Goal: Task Accomplishment & Management: Use online tool/utility

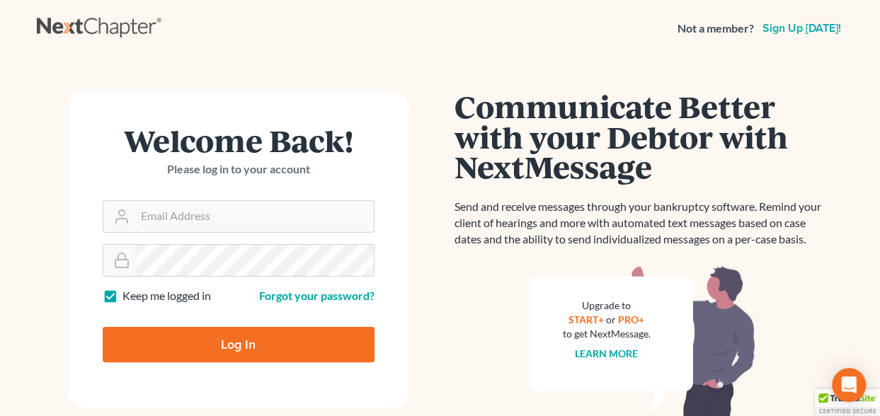
type input "[EMAIL_ADDRESS][DOMAIN_NAME]"
click at [210, 345] on input "Log In" at bounding box center [239, 344] width 272 height 35
type input "Thinking..."
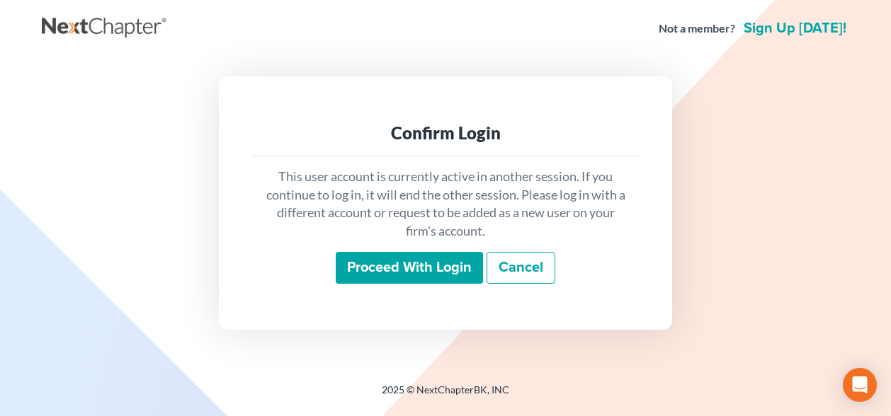
click at [446, 260] on input "Proceed with login" at bounding box center [409, 268] width 147 height 33
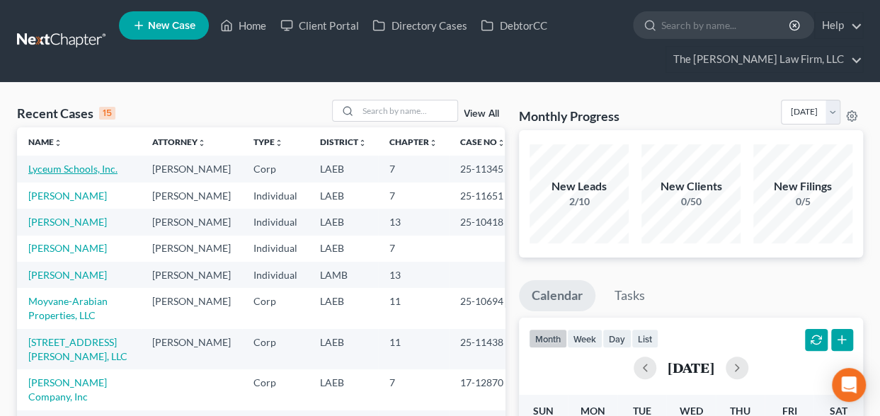
click at [70, 169] on link "Lyceum Schools, Inc." at bounding box center [72, 169] width 89 height 12
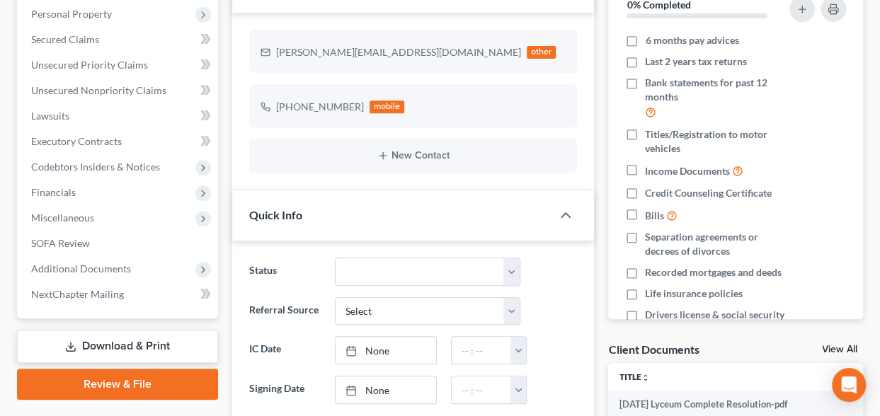
scroll to position [251, 0]
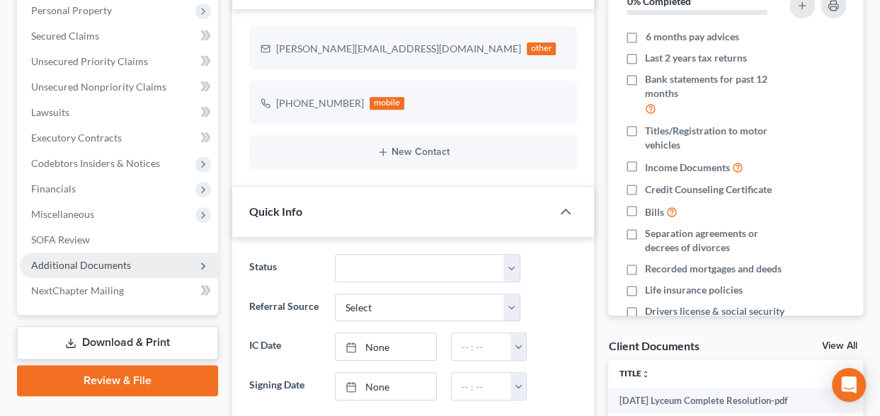
click at [200, 263] on icon at bounding box center [203, 266] width 11 height 11
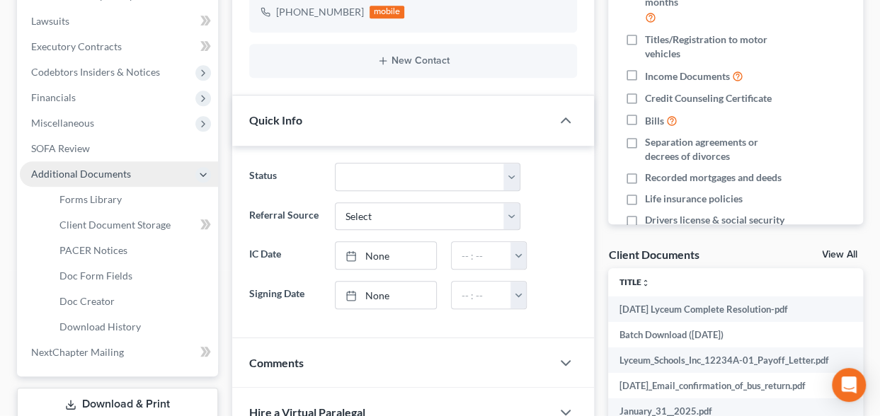
scroll to position [346, 0]
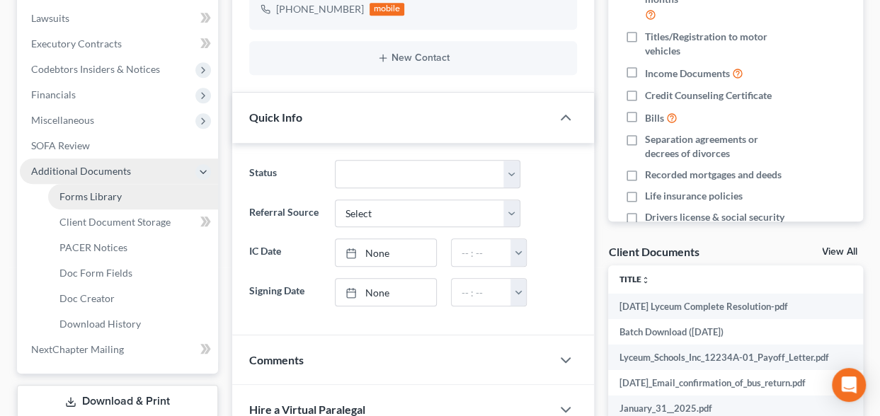
click at [101, 192] on span "Forms Library" at bounding box center [90, 197] width 62 height 12
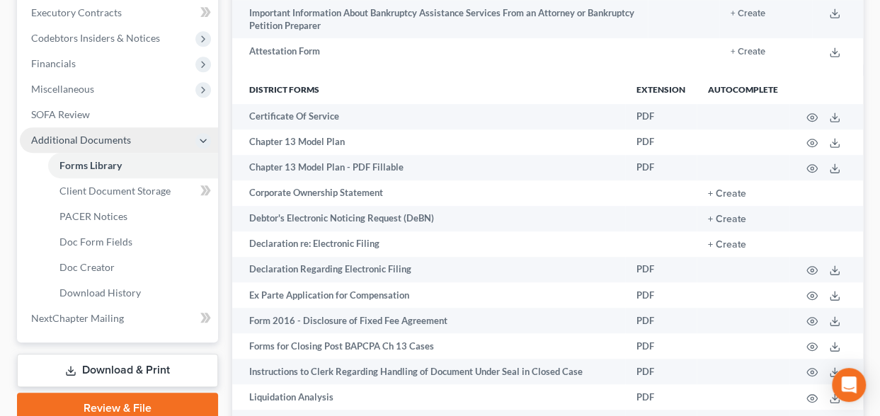
scroll to position [378, 0]
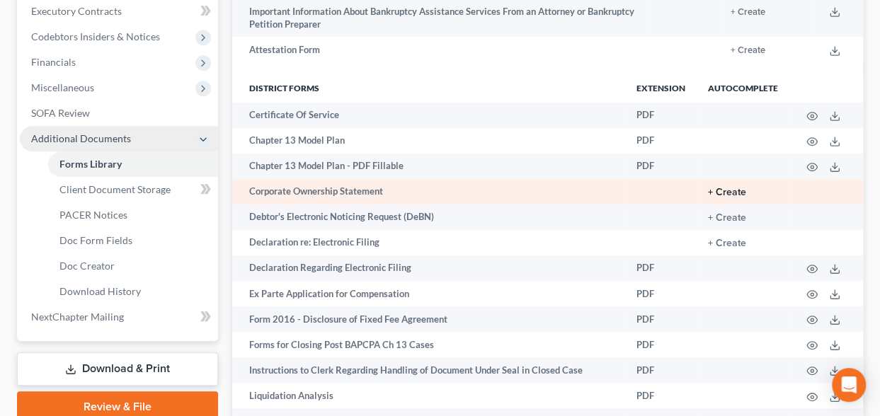
click at [736, 190] on button "+ Create" at bounding box center [727, 193] width 38 height 10
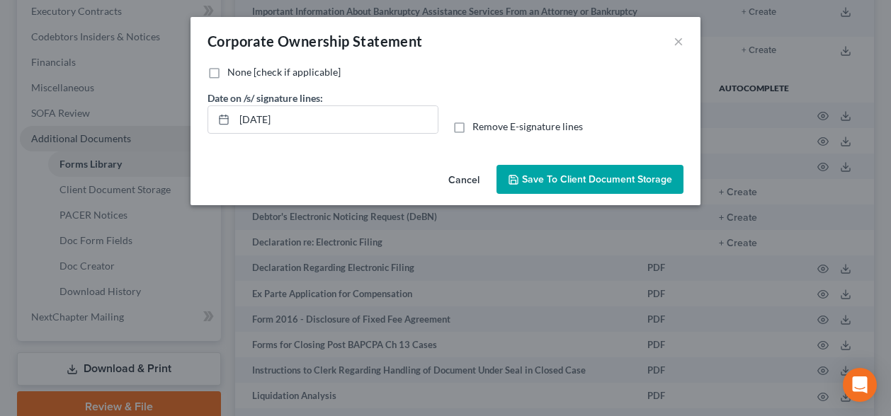
click at [227, 73] on label "None [check if applicable]" at bounding box center [283, 72] width 113 height 14
click at [233, 73] on input "None [check if applicable]" at bounding box center [237, 69] width 9 height 9
checkbox input "true"
click at [545, 175] on span "Save to Client Document Storage" at bounding box center [597, 180] width 150 height 12
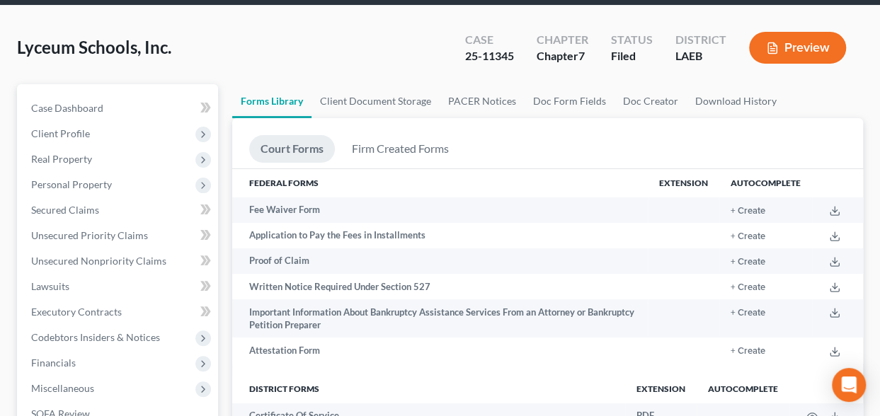
scroll to position [96, 0]
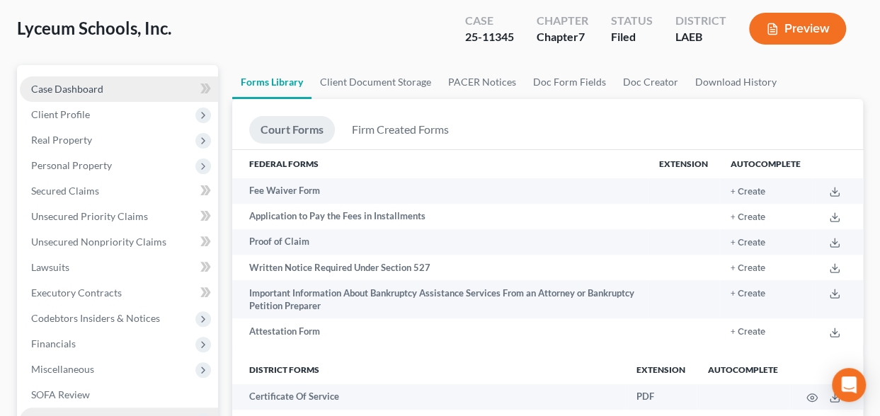
click at [76, 89] on span "Case Dashboard" at bounding box center [67, 89] width 72 height 12
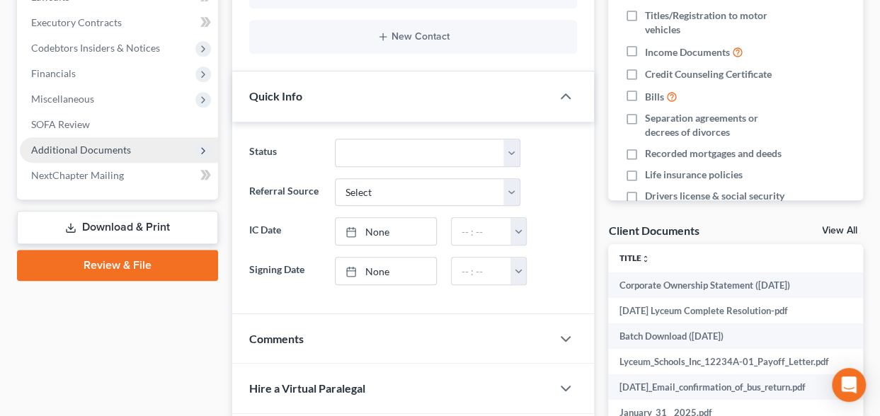
scroll to position [391, 0]
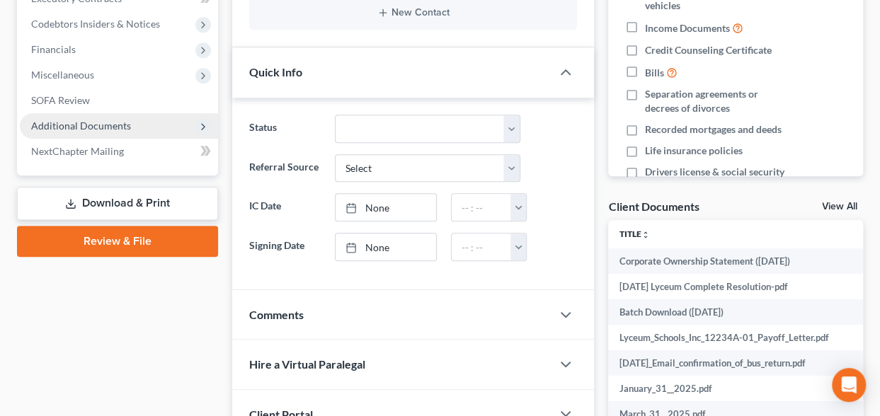
click at [104, 239] on link "Review & File" at bounding box center [117, 241] width 201 height 31
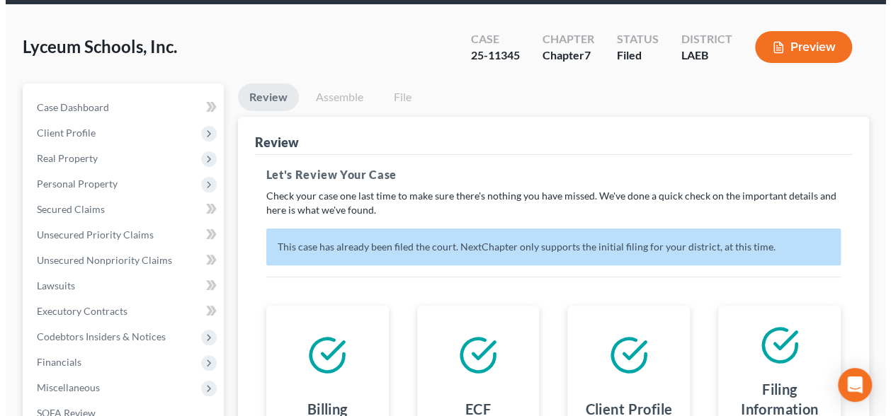
scroll to position [64, 0]
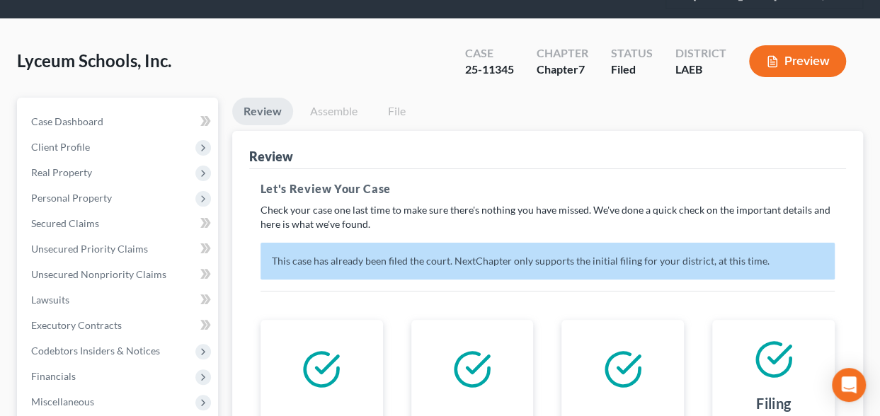
click at [801, 56] on button "Preview" at bounding box center [797, 61] width 97 height 32
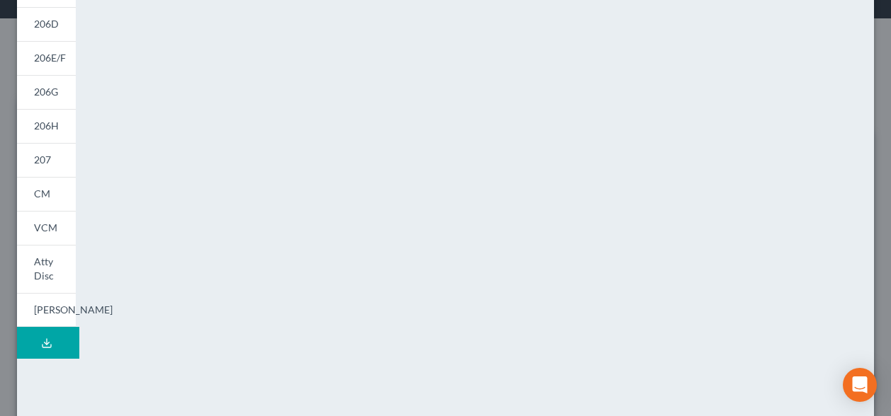
scroll to position [172, 0]
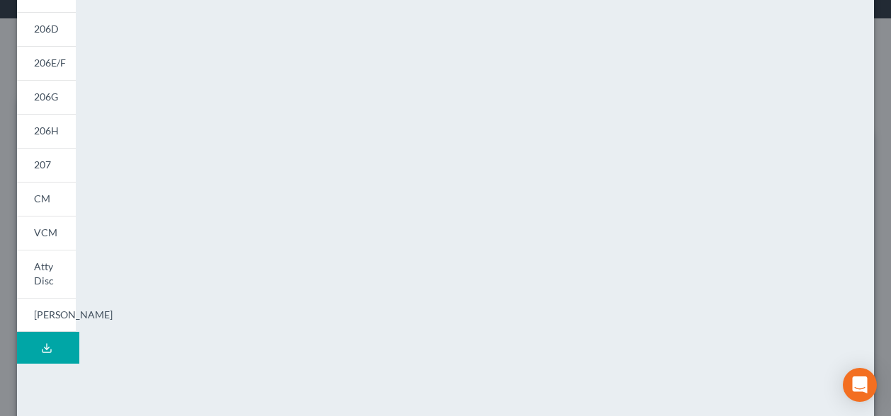
click at [44, 343] on icon at bounding box center [46, 348] width 11 height 11
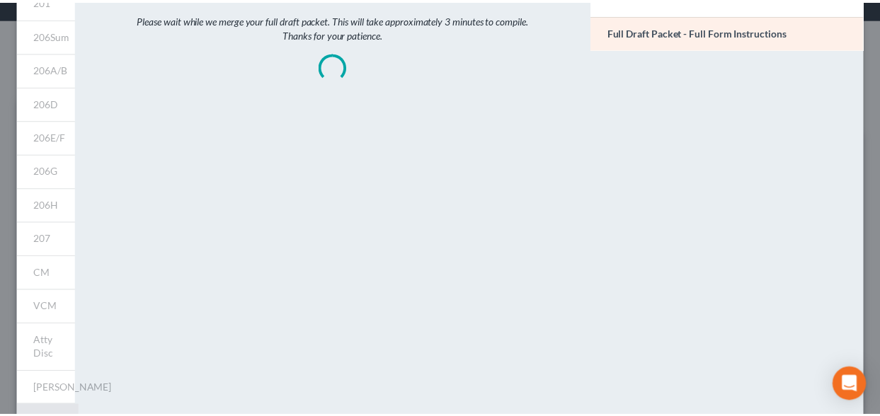
scroll to position [0, 0]
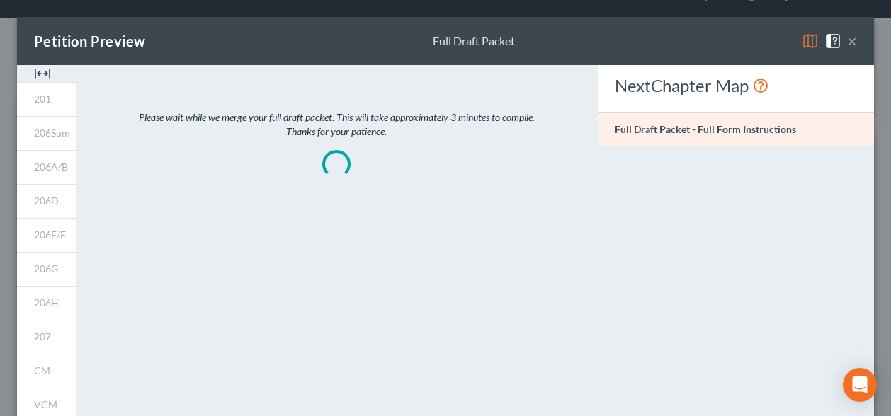
click at [847, 42] on button "×" at bounding box center [852, 41] width 10 height 17
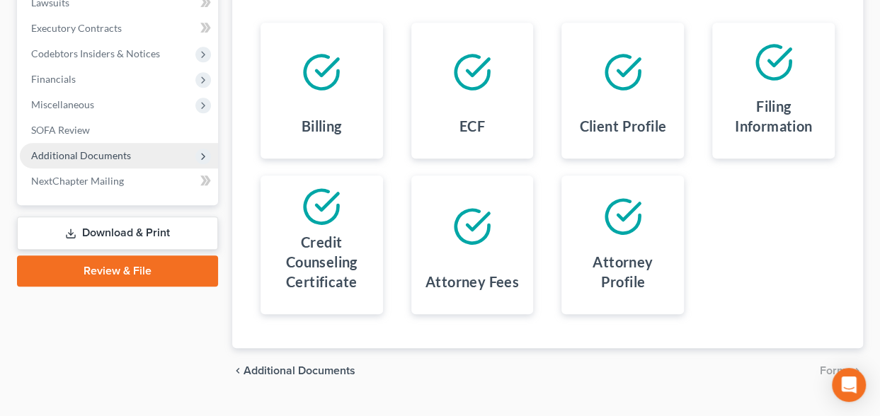
scroll to position [390, 0]
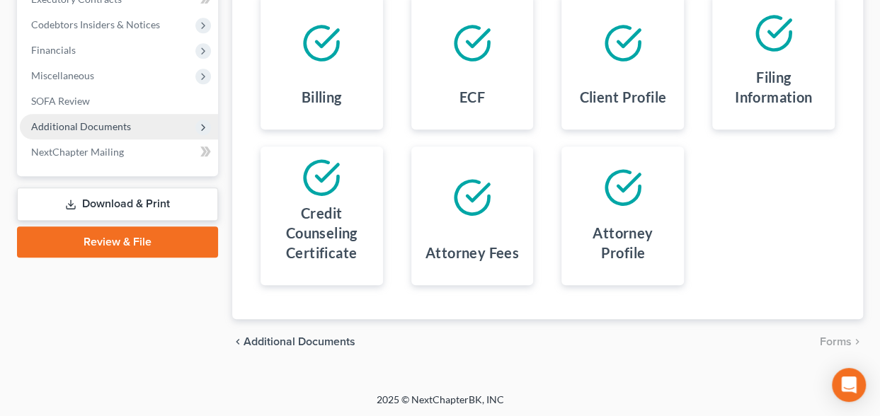
click at [115, 240] on link "Review & File" at bounding box center [117, 242] width 201 height 31
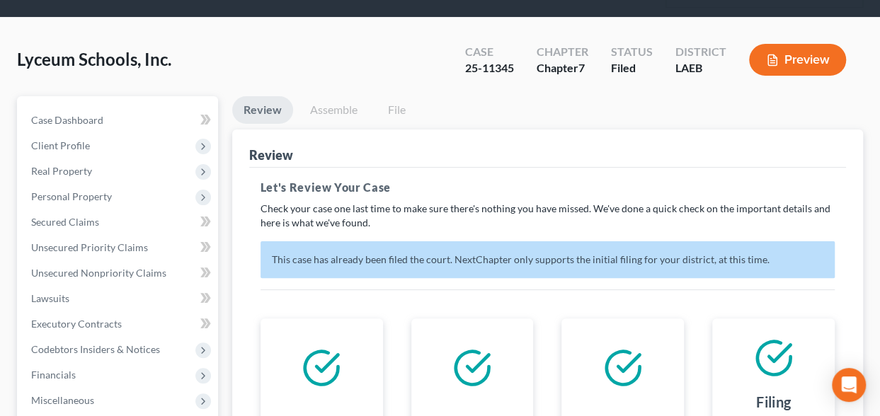
scroll to position [54, 0]
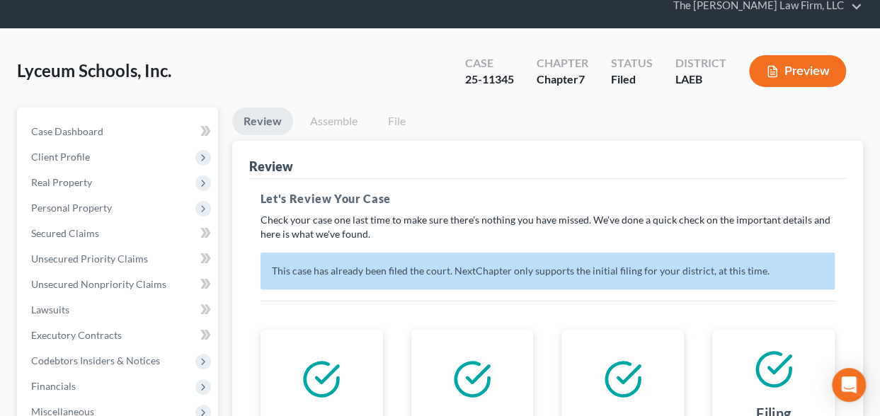
click at [334, 123] on link "Assemble" at bounding box center [334, 122] width 70 height 28
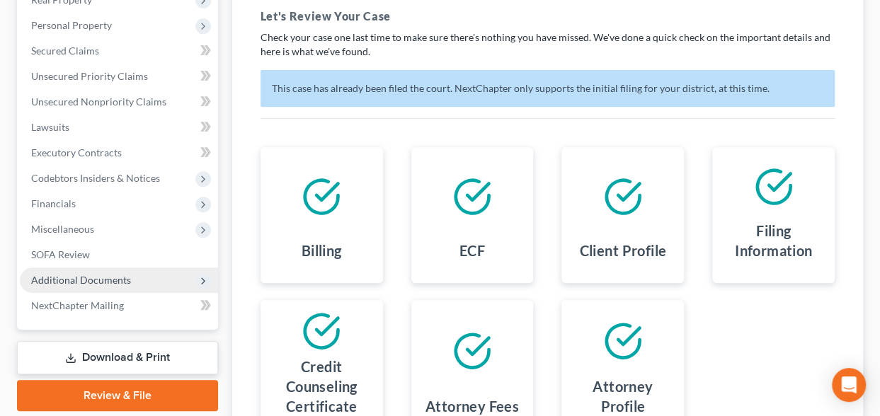
scroll to position [238, 0]
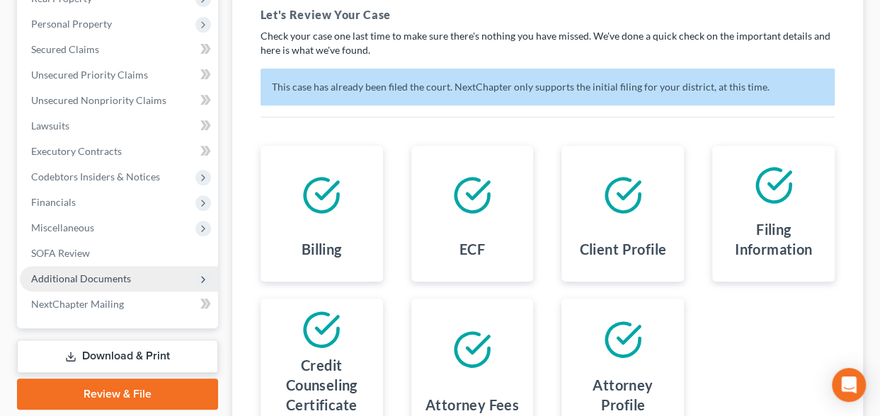
click at [105, 274] on span "Additional Documents" at bounding box center [81, 279] width 100 height 12
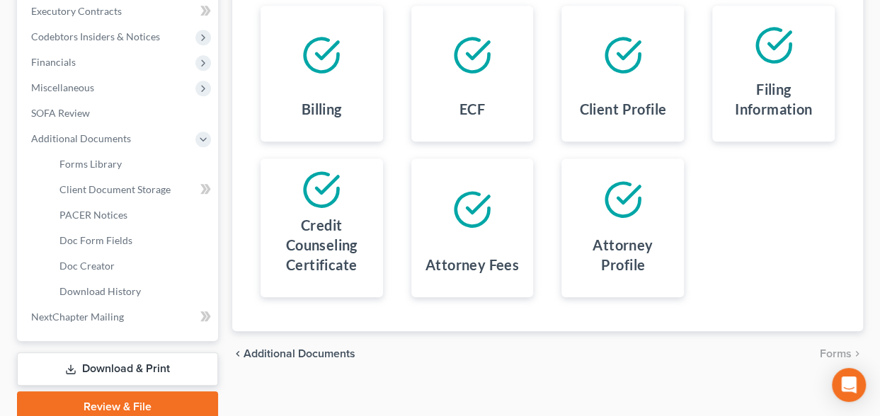
scroll to position [380, 0]
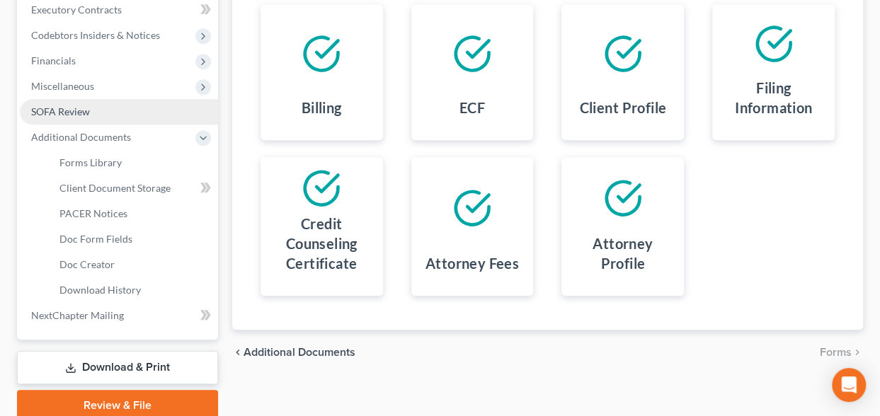
click at [77, 110] on span "SOFA Review" at bounding box center [60, 112] width 59 height 12
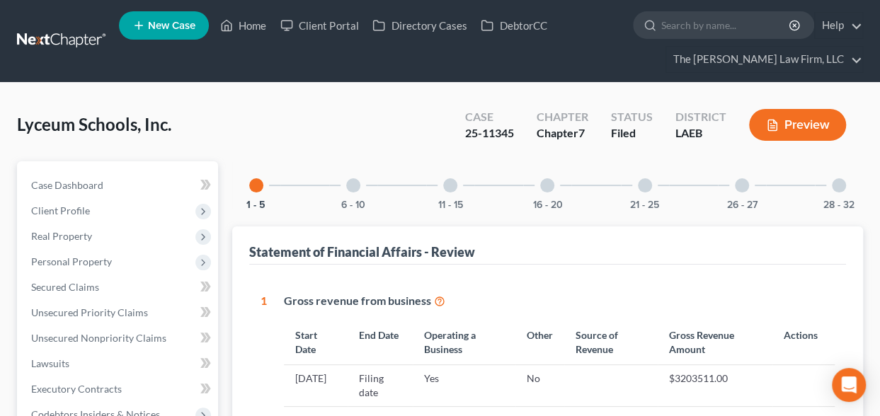
click at [768, 123] on icon "button" at bounding box center [772, 125] width 13 height 13
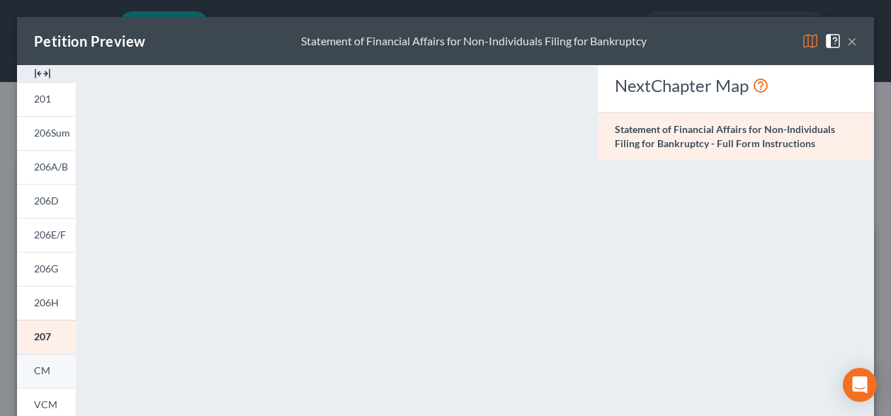
click at [36, 367] on span "CM" at bounding box center [42, 371] width 16 height 12
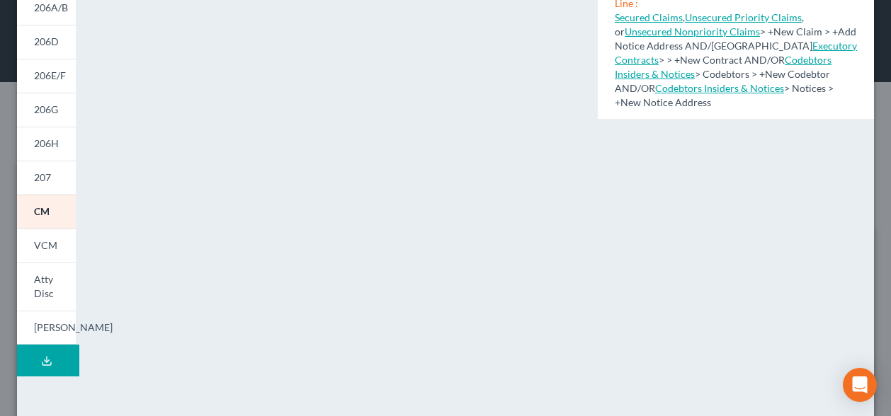
scroll to position [169, 0]
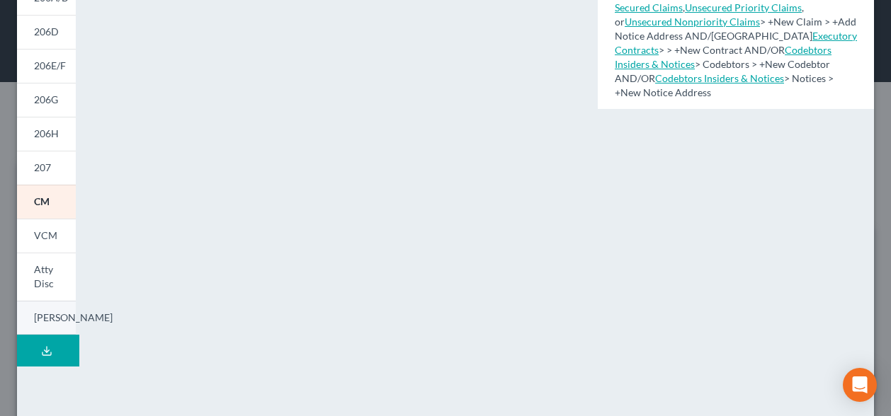
click at [44, 317] on span "[PERSON_NAME]" at bounding box center [73, 318] width 79 height 12
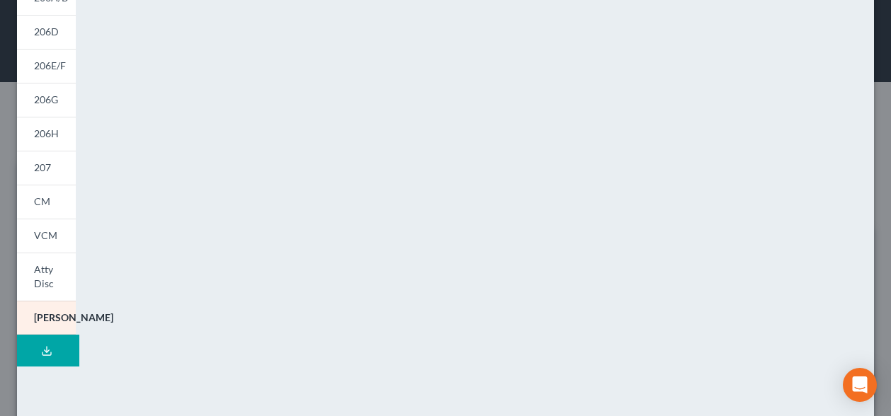
scroll to position [0, 0]
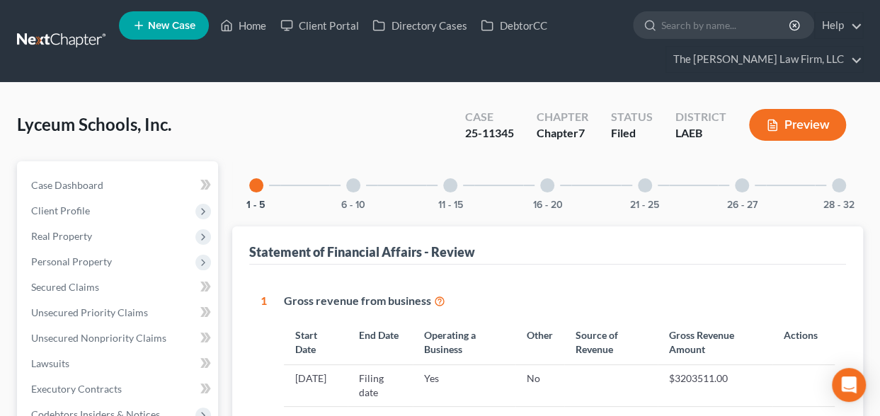
drag, startPoint x: 883, startPoint y: 178, endPoint x: 888, endPoint y: 123, distance: 55.5
click at [793, 120] on button "Preview" at bounding box center [797, 125] width 97 height 32
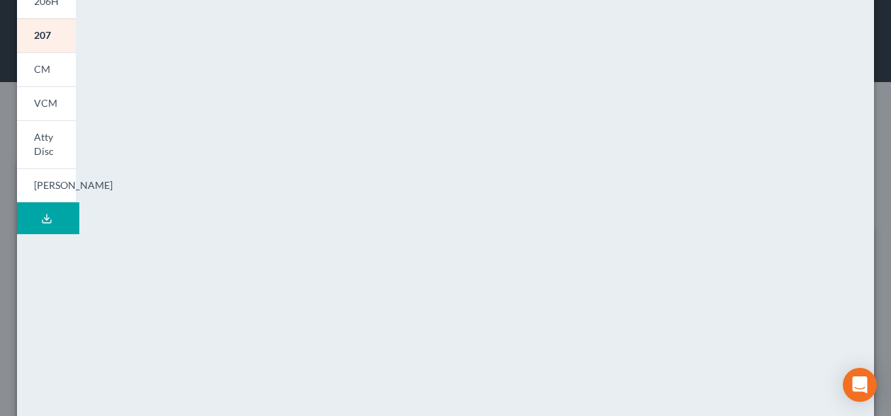
scroll to position [318, 0]
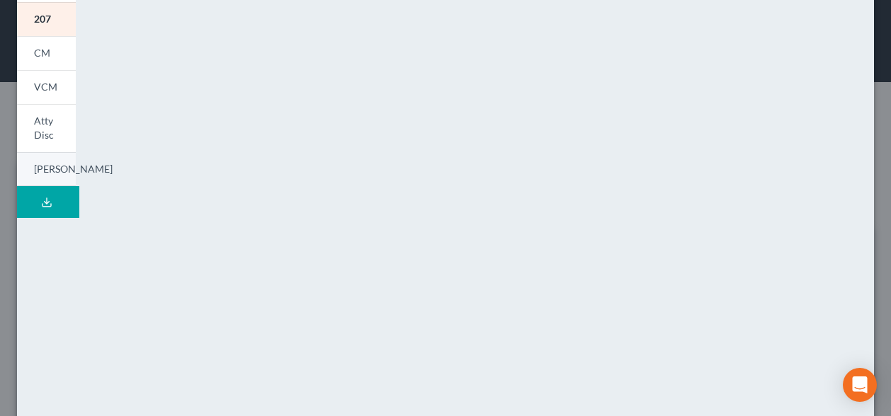
click at [50, 168] on span "[PERSON_NAME]" at bounding box center [73, 169] width 79 height 12
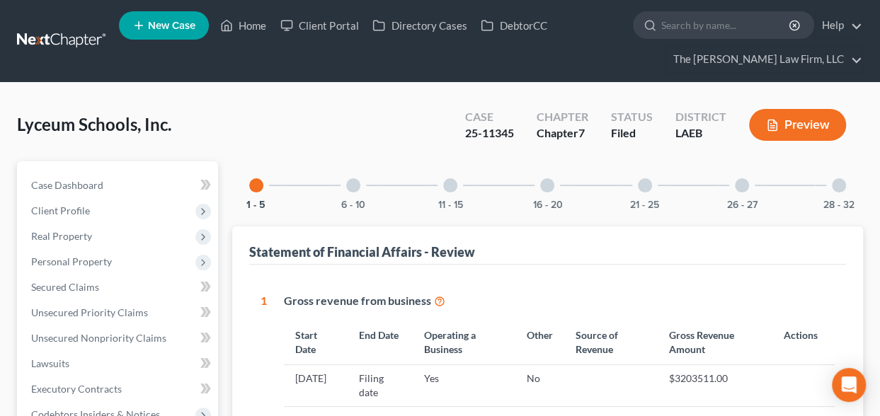
drag, startPoint x: 877, startPoint y: 143, endPoint x: 880, endPoint y: 111, distance: 32.0
click at [790, 122] on button "Preview" at bounding box center [797, 125] width 97 height 32
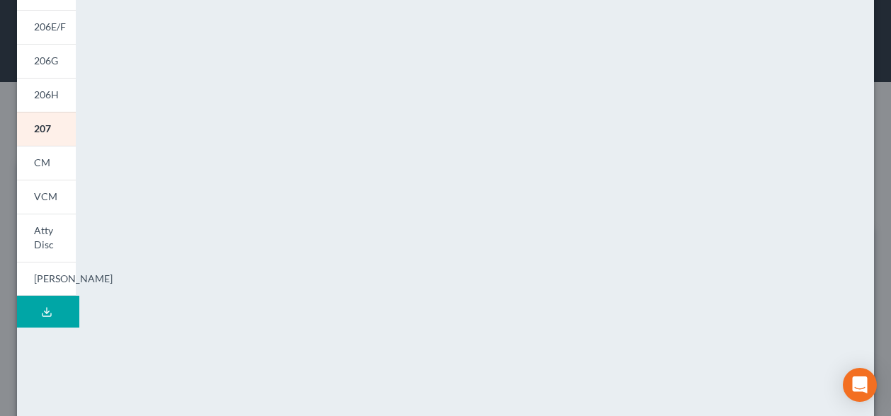
scroll to position [211, 0]
click at [31, 264] on link "[PERSON_NAME]" at bounding box center [46, 276] width 59 height 35
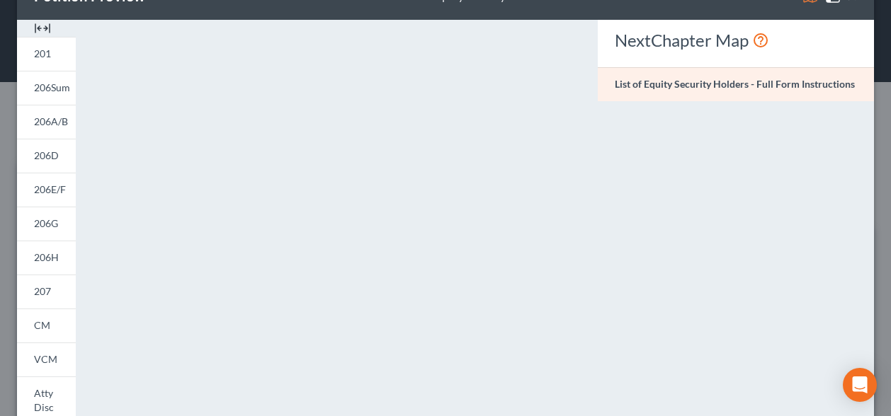
scroll to position [42, 0]
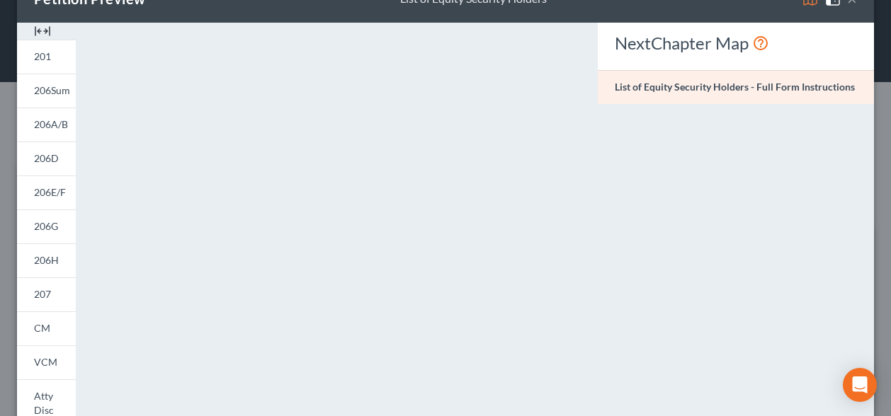
click at [657, 90] on strong "List of Equity Security Holders - Full Form Instructions" at bounding box center [735, 87] width 240 height 12
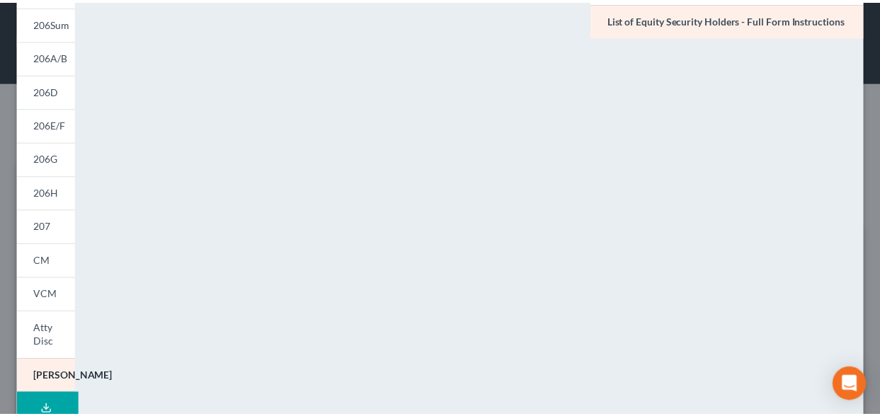
scroll to position [0, 0]
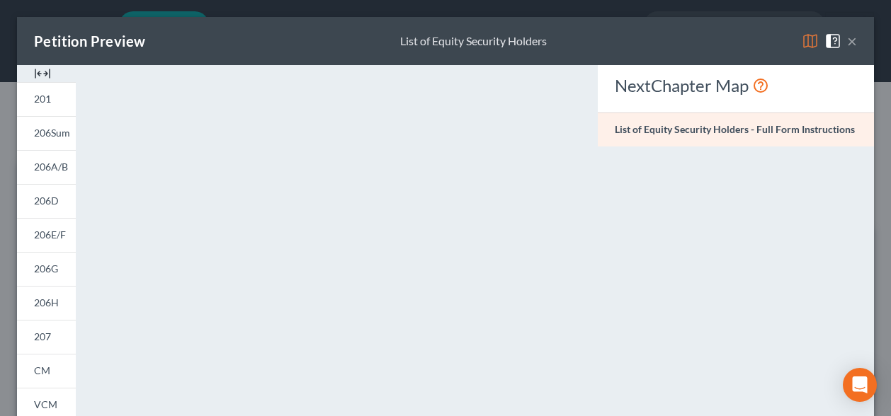
click at [847, 38] on button "×" at bounding box center [852, 41] width 10 height 17
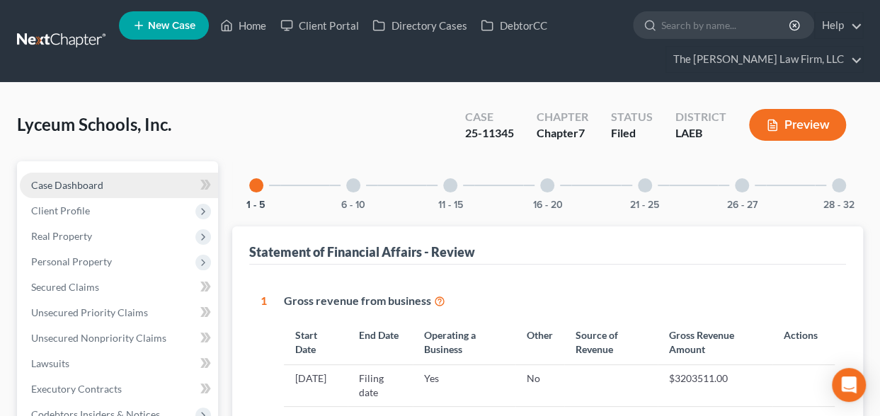
click at [82, 191] on link "Case Dashboard" at bounding box center [119, 185] width 198 height 25
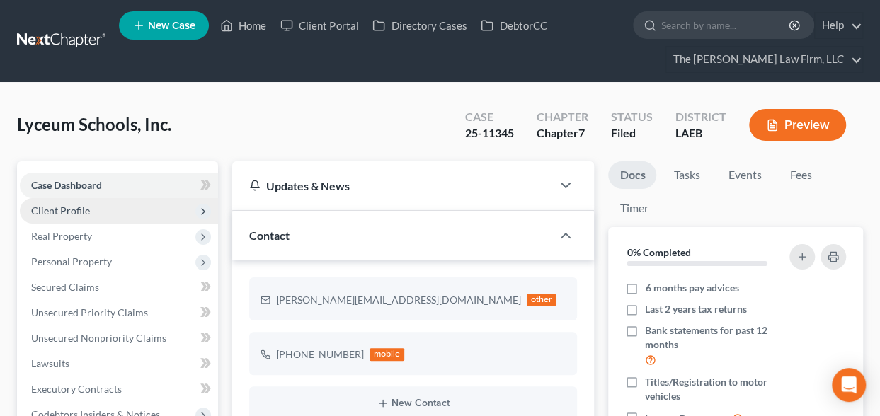
click at [74, 208] on span "Client Profile" at bounding box center [60, 211] width 59 height 12
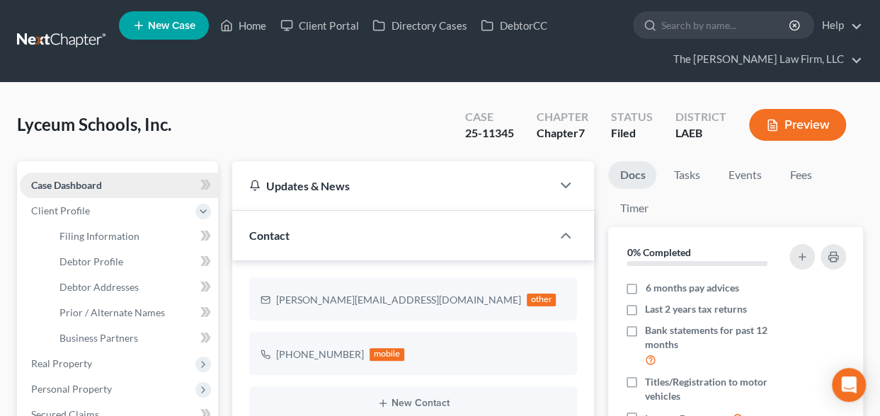
click at [82, 179] on span "Case Dashboard" at bounding box center [66, 185] width 71 height 12
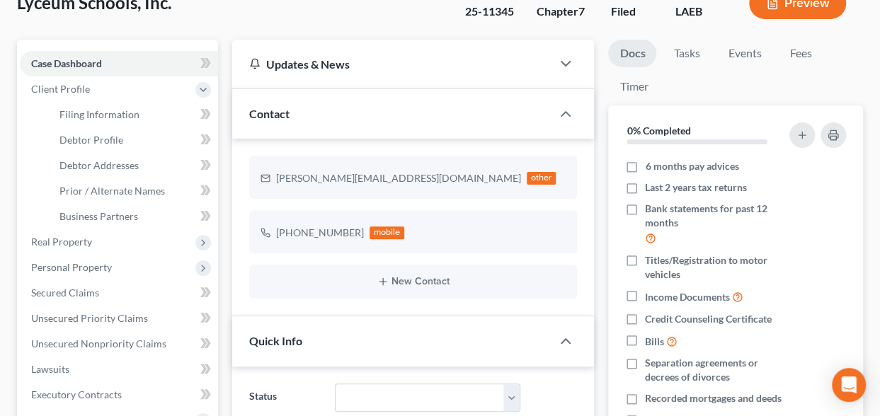
scroll to position [133, 0]
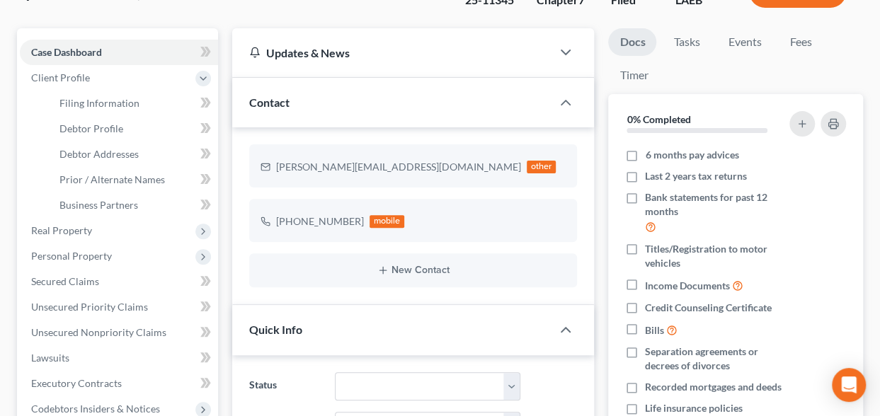
click at [632, 41] on link "Docs" at bounding box center [632, 42] width 48 height 28
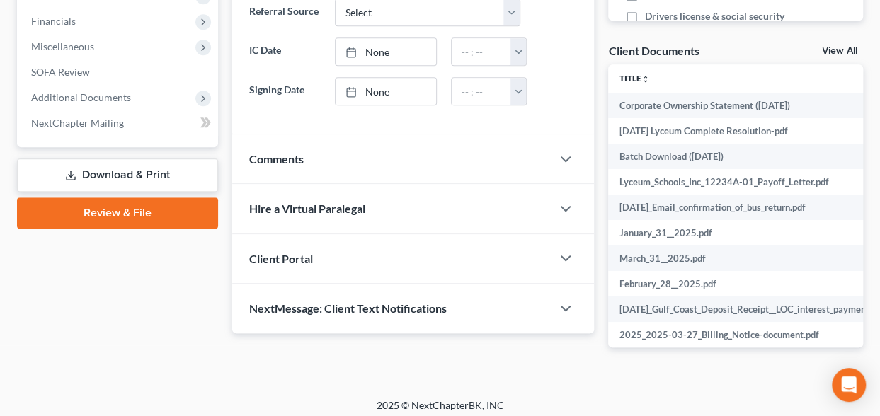
scroll to position [553, 0]
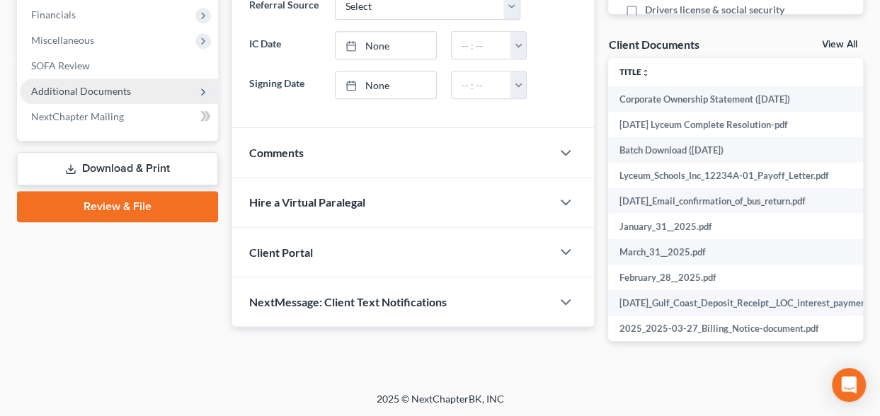
click at [194, 88] on span "Additional Documents" at bounding box center [119, 91] width 198 height 25
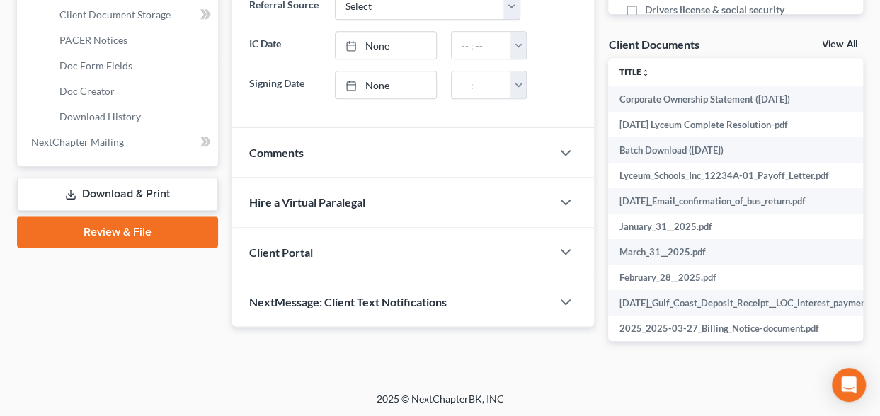
scroll to position [426, 0]
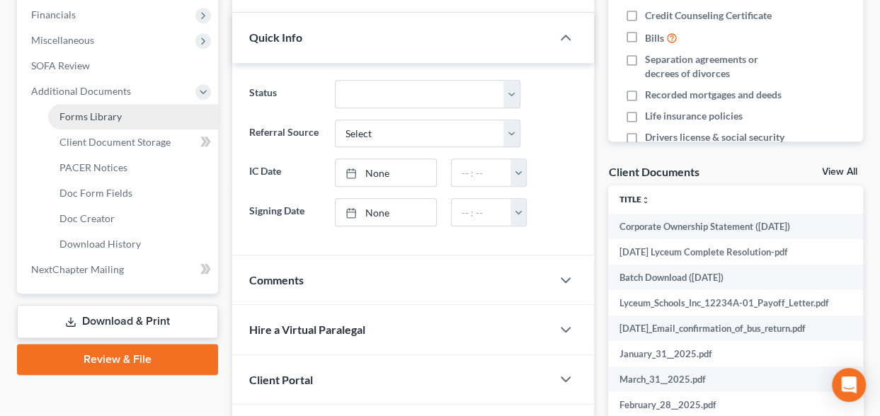
click at [83, 113] on span "Forms Library" at bounding box center [90, 116] width 62 height 12
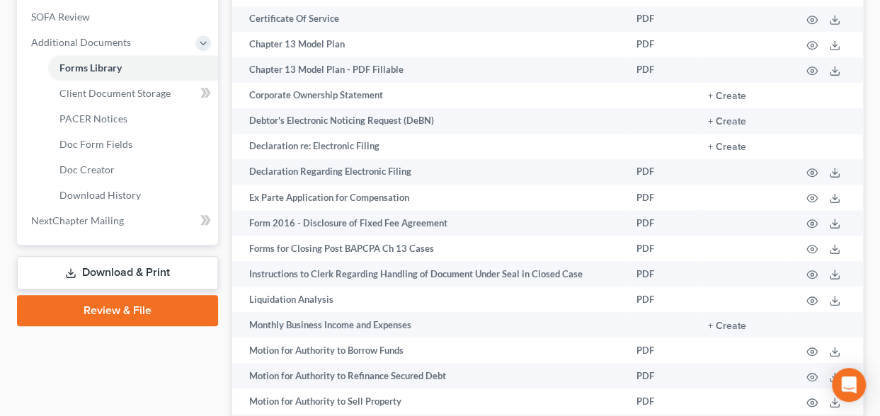
scroll to position [476, 0]
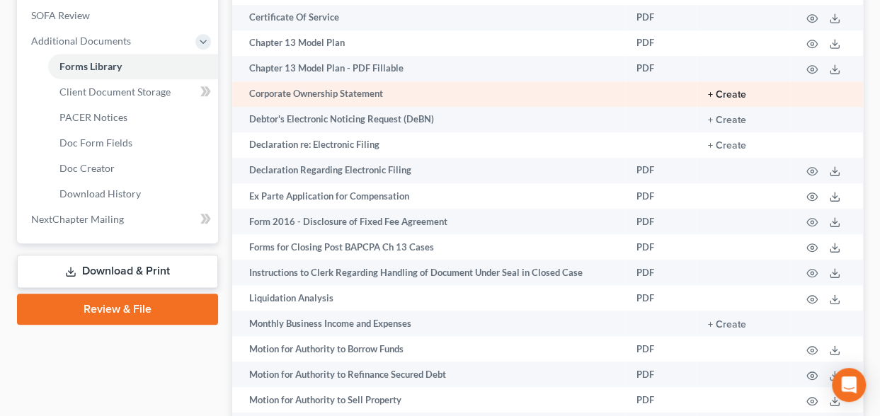
click at [725, 92] on button "+ Create" at bounding box center [727, 95] width 38 height 10
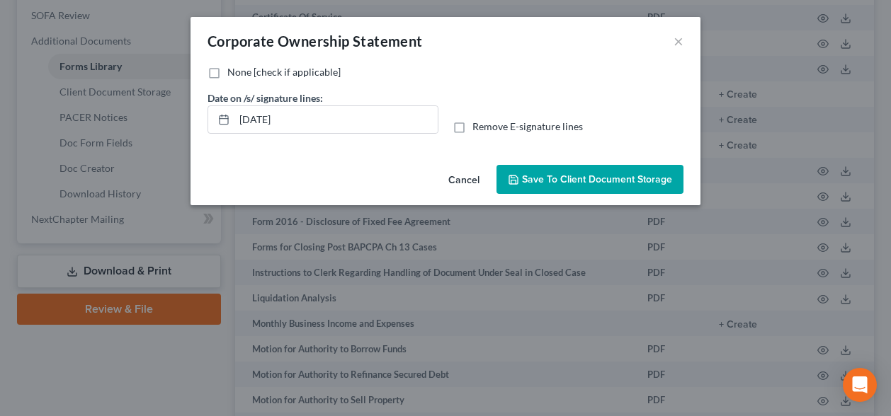
click at [547, 175] on span "Save to Client Document Storage" at bounding box center [597, 180] width 150 height 12
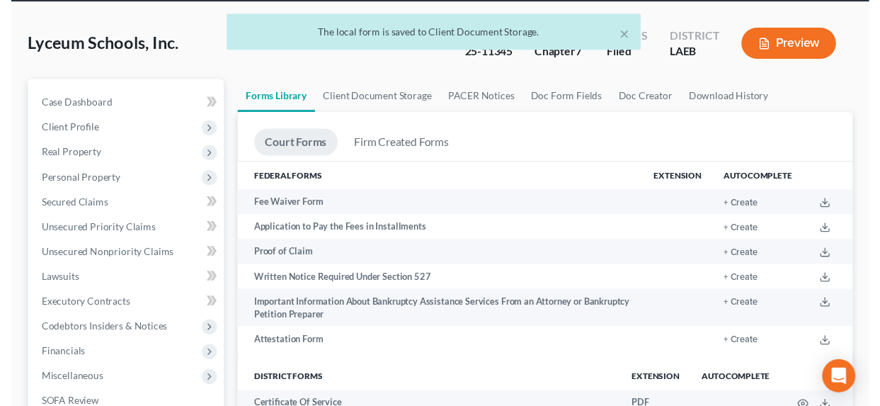
scroll to position [0, 0]
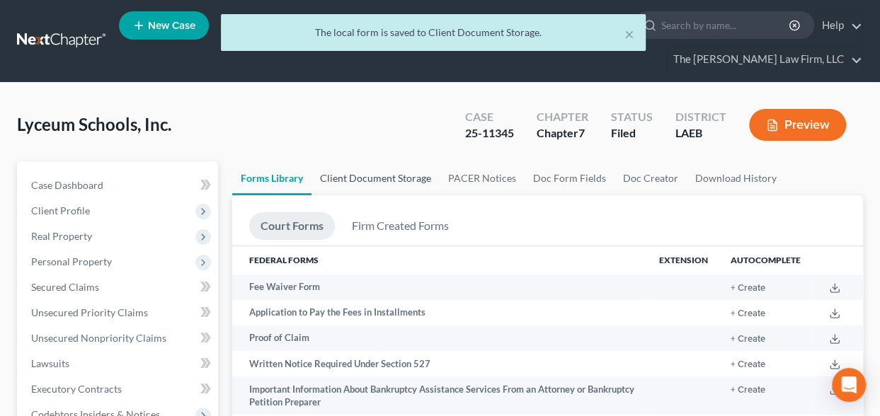
click at [378, 175] on link "Client Document Storage" at bounding box center [376, 178] width 128 height 34
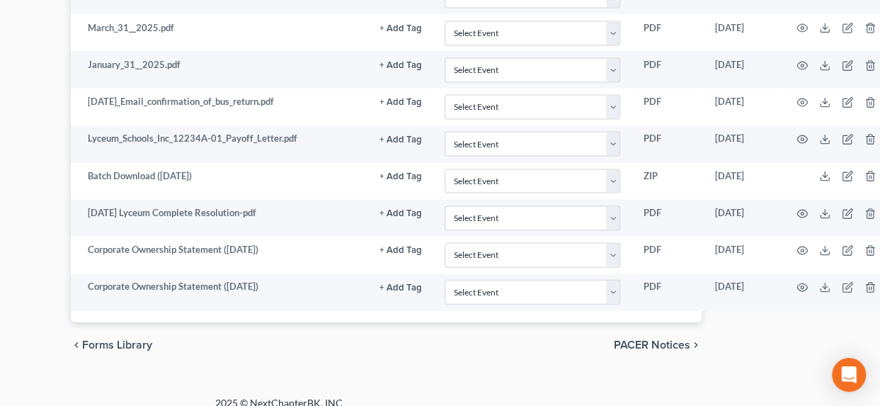
scroll to position [1390, 161]
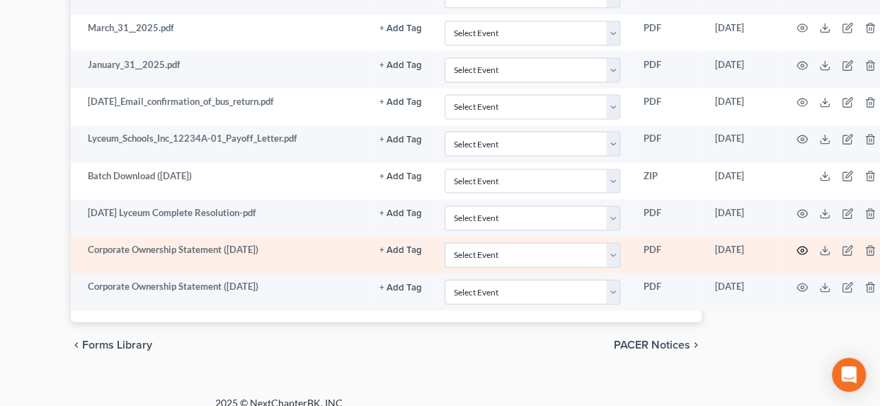
click at [801, 249] on circle "button" at bounding box center [802, 250] width 3 height 3
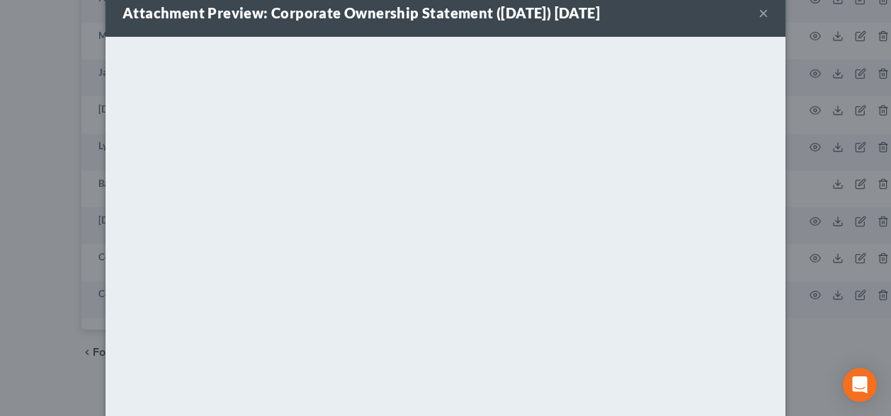
scroll to position [31, 0]
